Goal: Communication & Community: Answer question/provide support

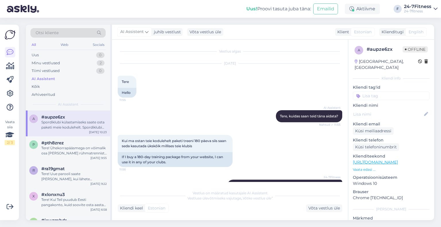
scroll to position [271, 0]
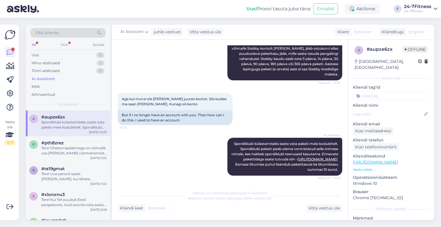
click at [63, 41] on div "Web" at bounding box center [64, 44] width 10 height 7
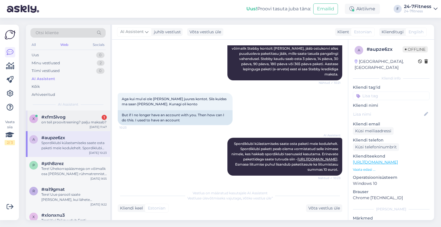
click at [80, 125] on div "x #xfm5lvog 1 on teil proovitreening? palju maksab? [DATE] 11:47" at bounding box center [68, 121] width 84 height 21
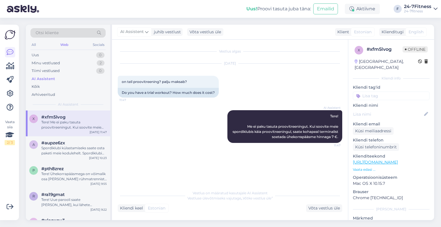
click at [86, 121] on div "Tere! Me ei paku tasuta proovitreeningut. Kui soovite meie spordiklubis käia pr…" at bounding box center [73, 125] width 65 height 10
click at [62, 43] on div "Web" at bounding box center [64, 44] width 10 height 7
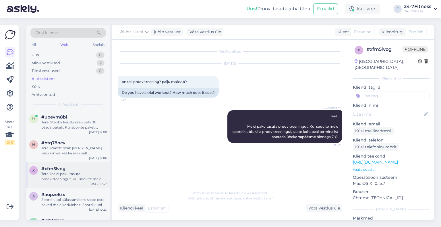
click at [62, 181] on div "Tere! Me ei paku tasuta proovitreeningut. Kui soovite meie spordiklubis käia pr…" at bounding box center [73, 176] width 65 height 10
click at [72, 146] on div "Tere! Pakett peab [PERSON_NAME] isiku nimel, kes ka reaalselt spordiklubi külas…" at bounding box center [73, 151] width 65 height 10
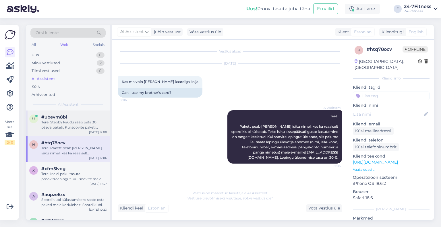
click at [64, 125] on div "Tere! Stebby kaudu saab osta 30 päeva paketi. Kui soovite paketi ostmiseks kasu…" at bounding box center [73, 125] width 65 height 10
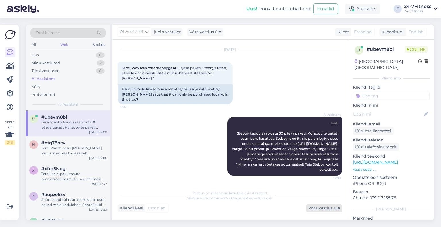
click at [320, 208] on div "Võta vestlus üle" at bounding box center [324, 208] width 36 height 8
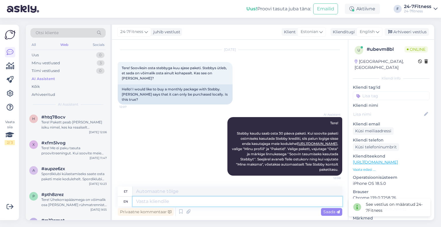
click at [215, 203] on textarea at bounding box center [238, 202] width 210 height 10
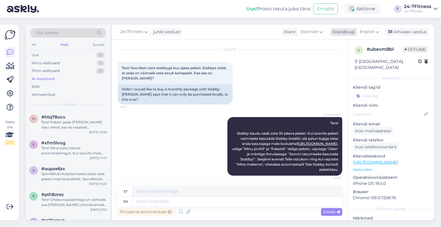
click at [361, 34] on span "English" at bounding box center [367, 32] width 15 height 6
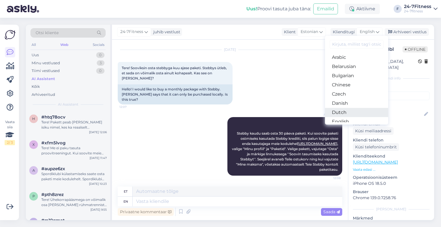
scroll to position [29, 0]
click at [347, 103] on link "Estonian" at bounding box center [356, 102] width 63 height 9
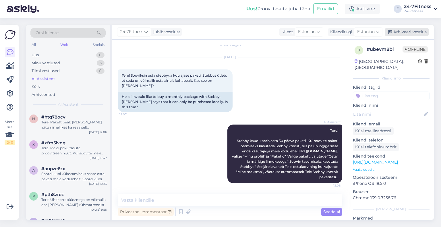
click at [404, 28] on div "Arhiveeri vestlus" at bounding box center [407, 32] width 44 height 8
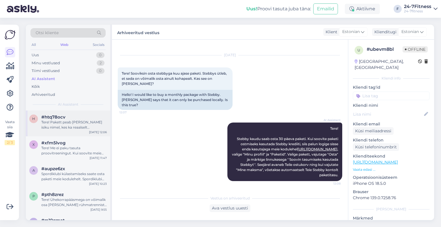
click at [67, 125] on div "Tere! Pakett peab [PERSON_NAME] isiku nimel, kes ka reaalselt spordiklubi külas…" at bounding box center [73, 125] width 65 height 10
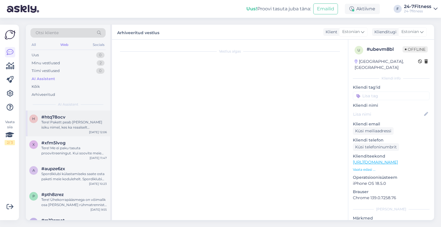
scroll to position [0, 0]
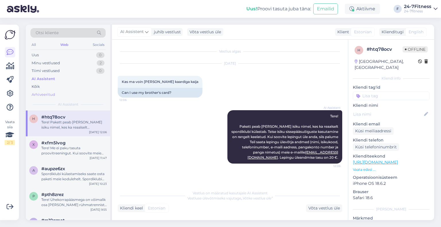
click at [39, 92] on div "Arhiveeritud" at bounding box center [44, 95] width 24 height 6
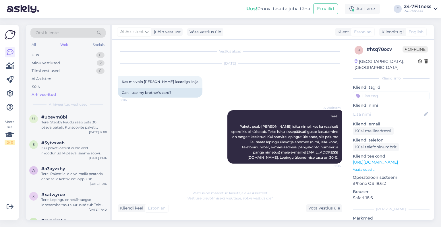
click at [59, 125] on div "Tere! Stebby kaudu saab osta 30 päeva paketi. Kui soovite paketi ostmiseks kasu…" at bounding box center [73, 125] width 65 height 10
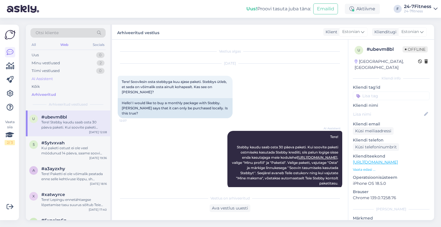
click at [41, 80] on div "AI Assistent" at bounding box center [42, 79] width 21 height 6
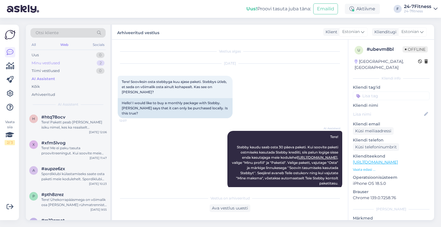
click at [78, 63] on div "Minu vestlused 2" at bounding box center [67, 63] width 75 height 8
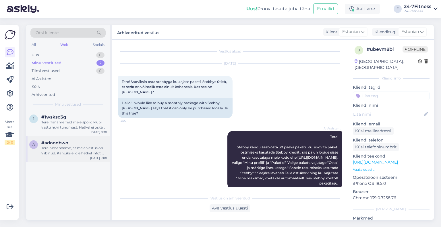
click at [74, 150] on div "Tere! Vabandame, et meie vastus on viibinud. Kahjuks ei ole hetkel infot, milla…" at bounding box center [73, 151] width 65 height 10
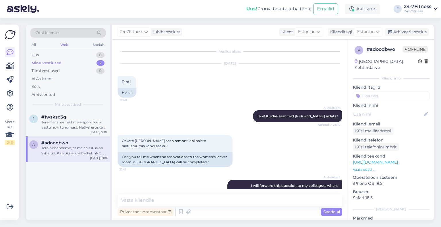
scroll to position [115, 0]
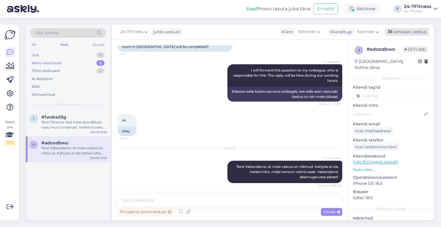
click at [401, 33] on div "Arhiveeri vestlus" at bounding box center [407, 32] width 44 height 8
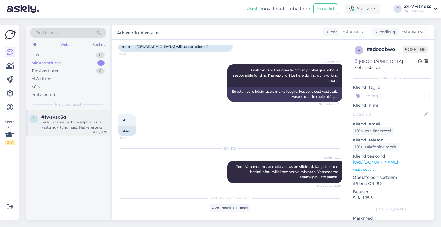
click at [59, 127] on div "Tere! Täname Teid meie spordiklubi vastu huvi tundmast. Hetkel ei oska täpset k…" at bounding box center [73, 125] width 65 height 10
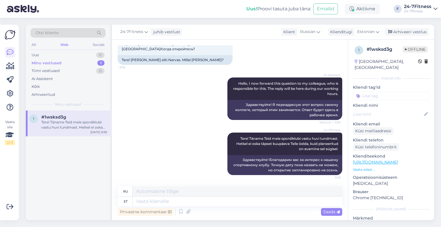
scroll to position [38, 0]
click at [415, 32] on div "Arhiveeri vestlus" at bounding box center [407, 32] width 44 height 8
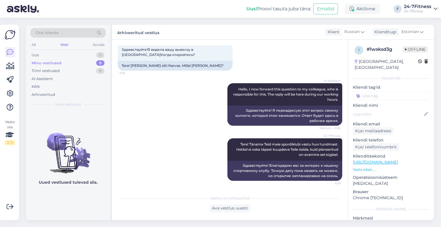
scroll to position [32, 0]
click at [41, 79] on div "AI Assistent" at bounding box center [42, 79] width 21 height 6
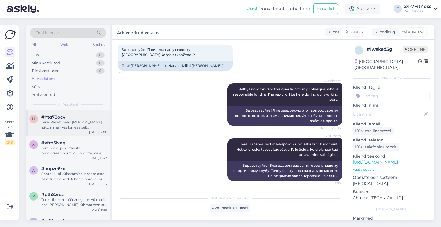
click at [71, 119] on div "#htq78ocv" at bounding box center [73, 117] width 65 height 5
